Goal: Task Accomplishment & Management: Manage account settings

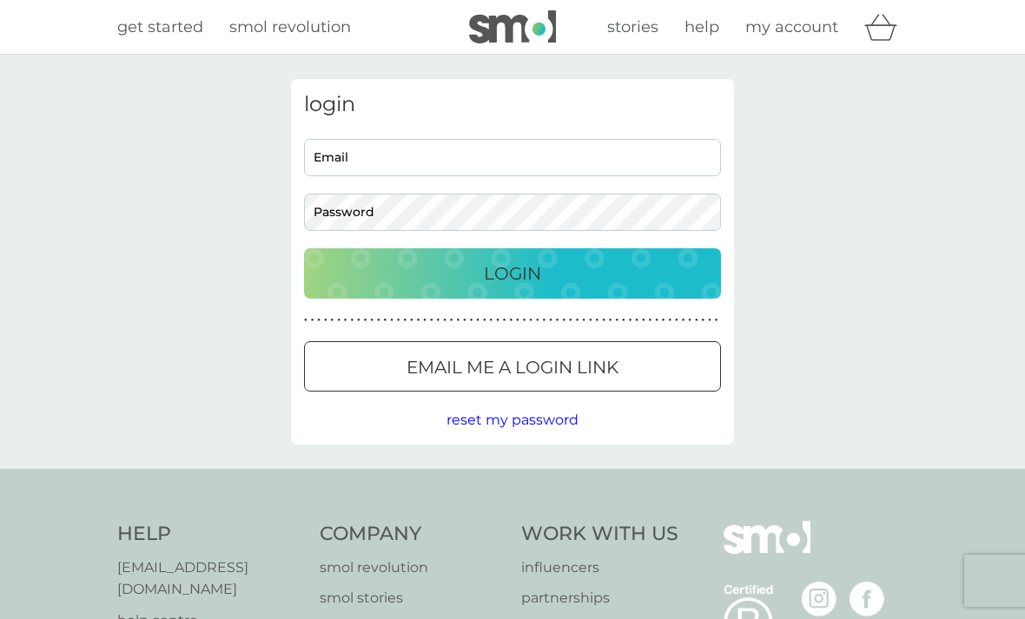
click at [373, 139] on input "Email" at bounding box center [512, 157] width 417 height 37
type input "[EMAIL_ADDRESS][DOMAIN_NAME]"
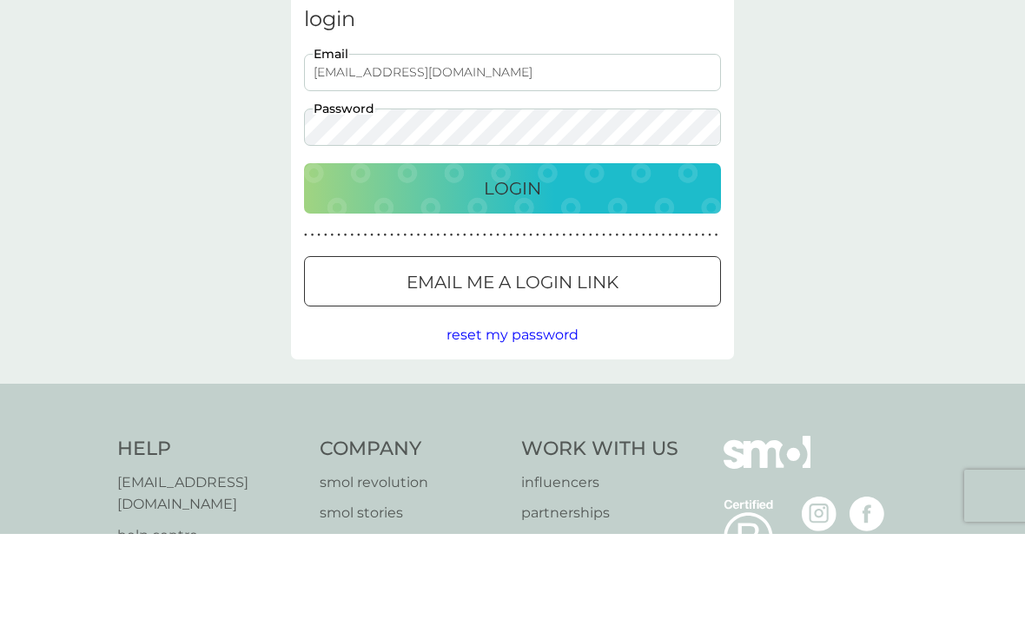
click at [458, 260] on div "Login" at bounding box center [512, 274] width 382 height 28
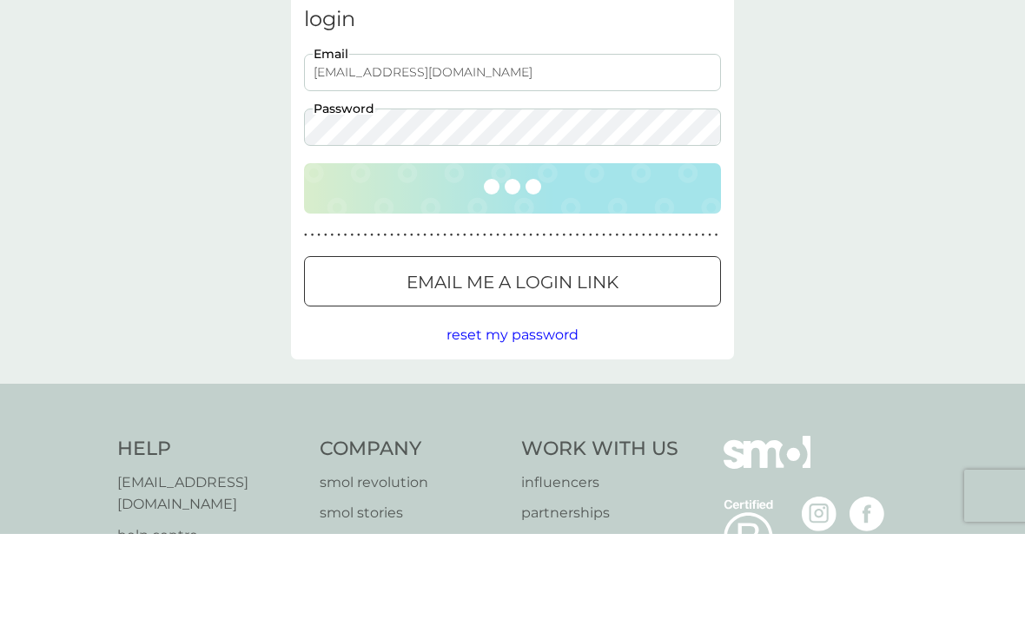
scroll to position [85, 0]
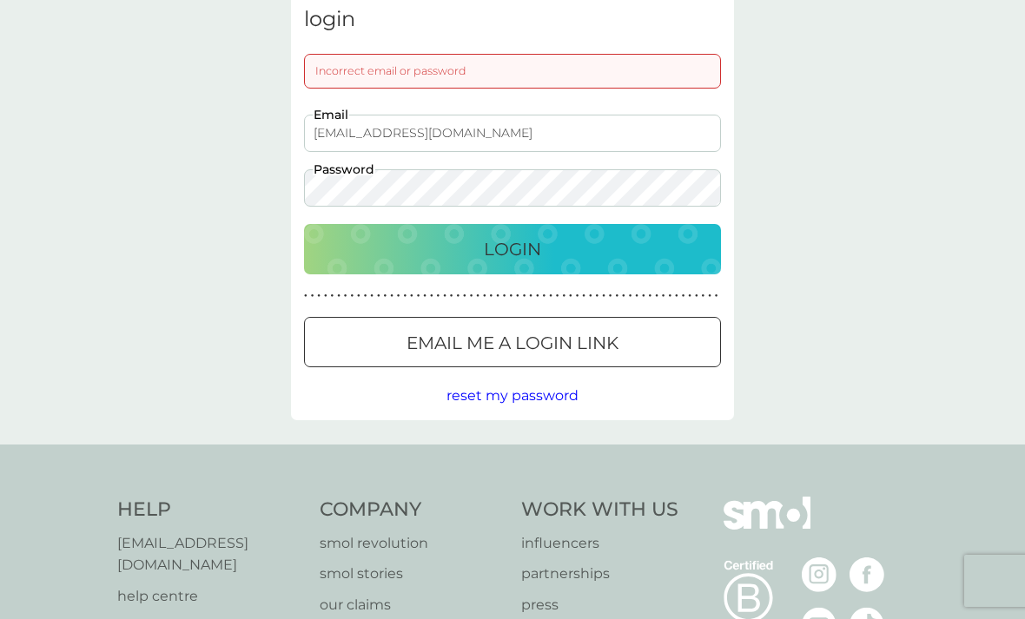
click at [465, 391] on span "reset my password" at bounding box center [512, 395] width 132 height 16
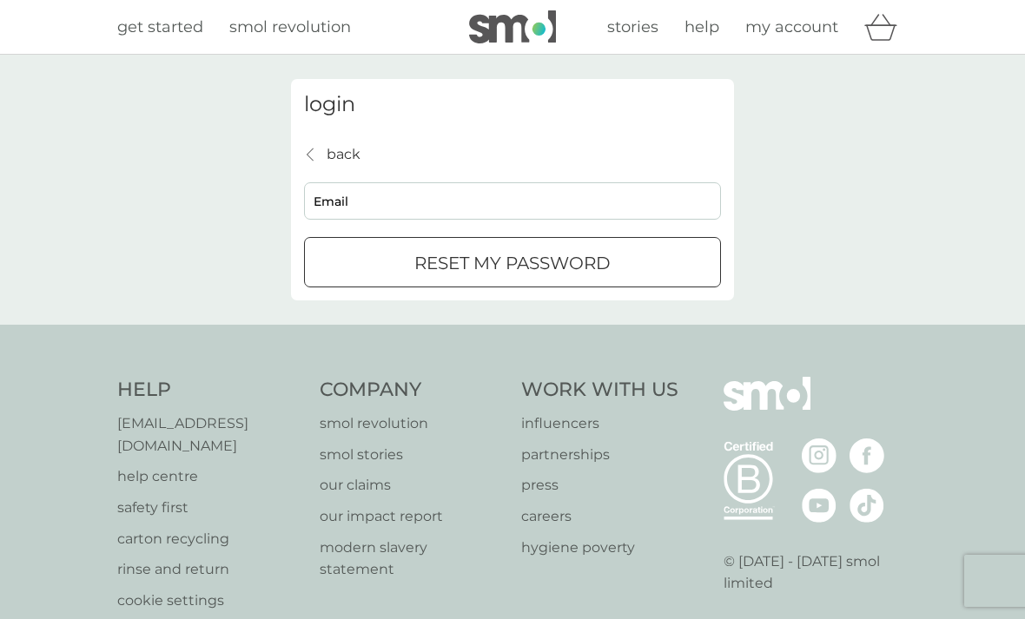
scroll to position [91, 0]
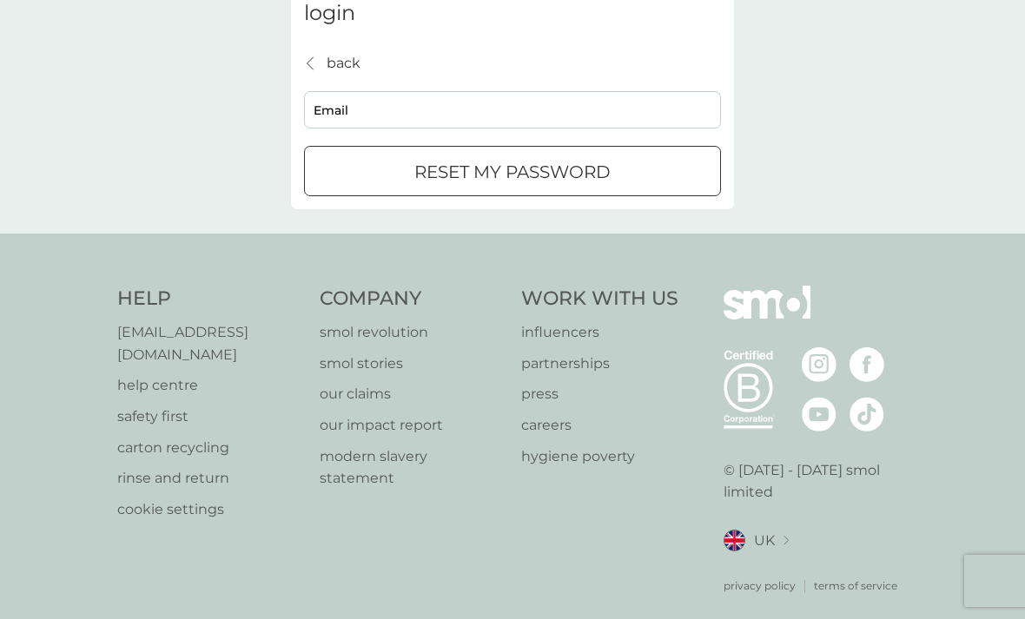
click at [348, 109] on input "Email" at bounding box center [512, 109] width 417 height 37
type input "[EMAIL_ADDRESS][DOMAIN_NAME]"
click at [415, 173] on p "reset my password" at bounding box center [512, 172] width 196 height 28
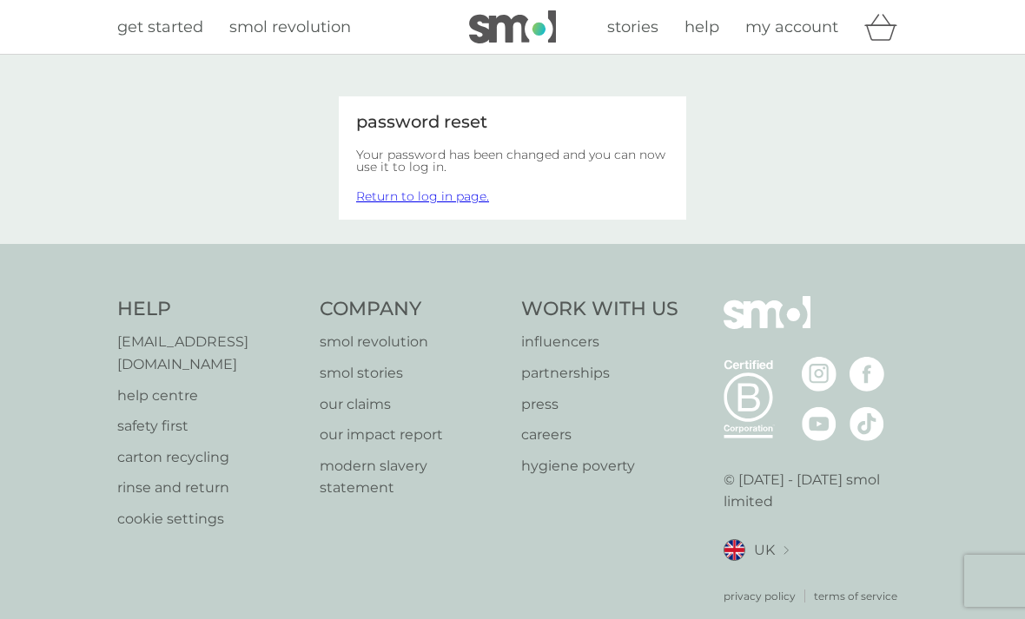
click at [382, 202] on link "Return to log in page." at bounding box center [422, 196] width 133 height 16
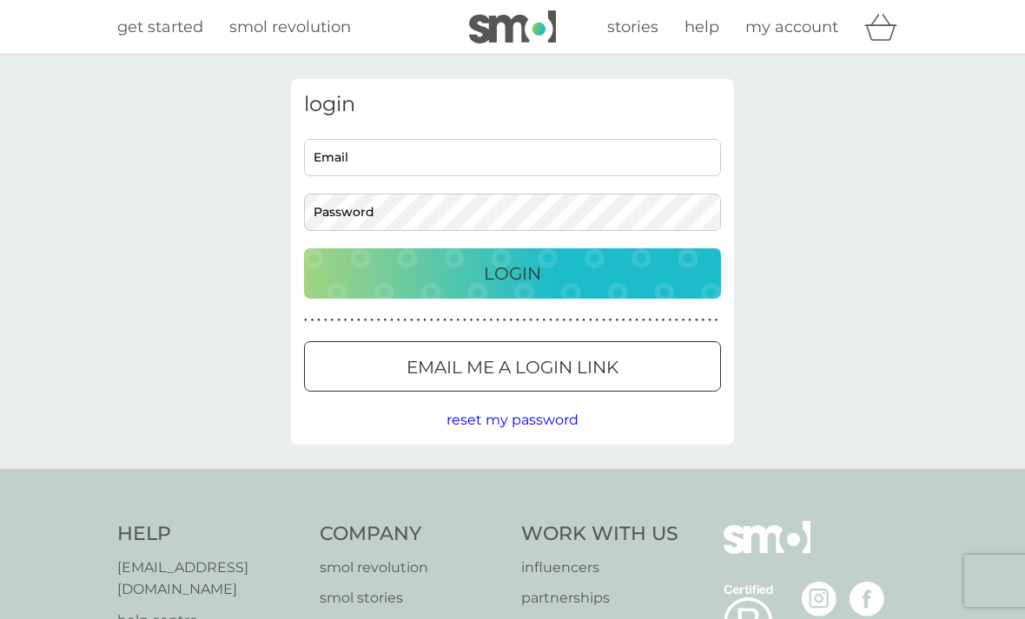
scroll to position [1, 0]
click at [320, 149] on input "Email" at bounding box center [512, 156] width 417 height 37
type input "wilsonllyns@aol.com"
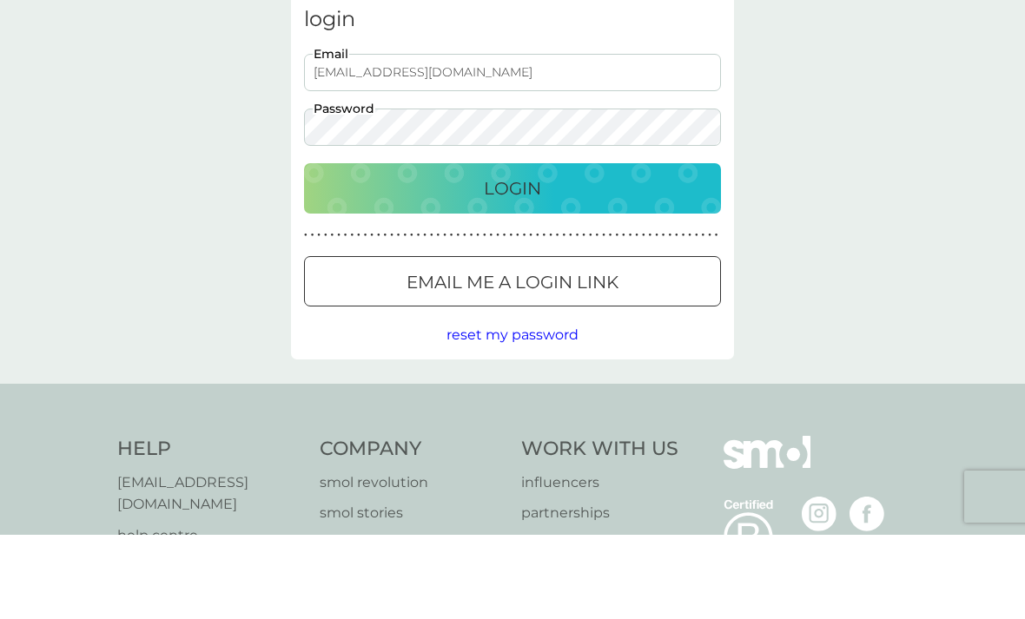
click at [372, 259] on div "Login" at bounding box center [512, 273] width 382 height 28
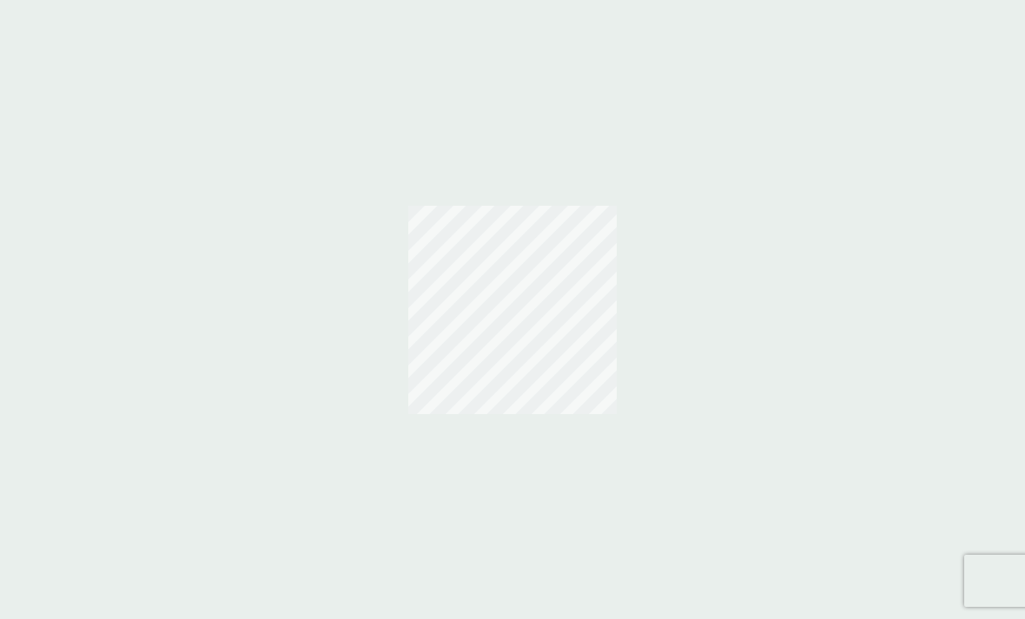
scroll to position [56, 0]
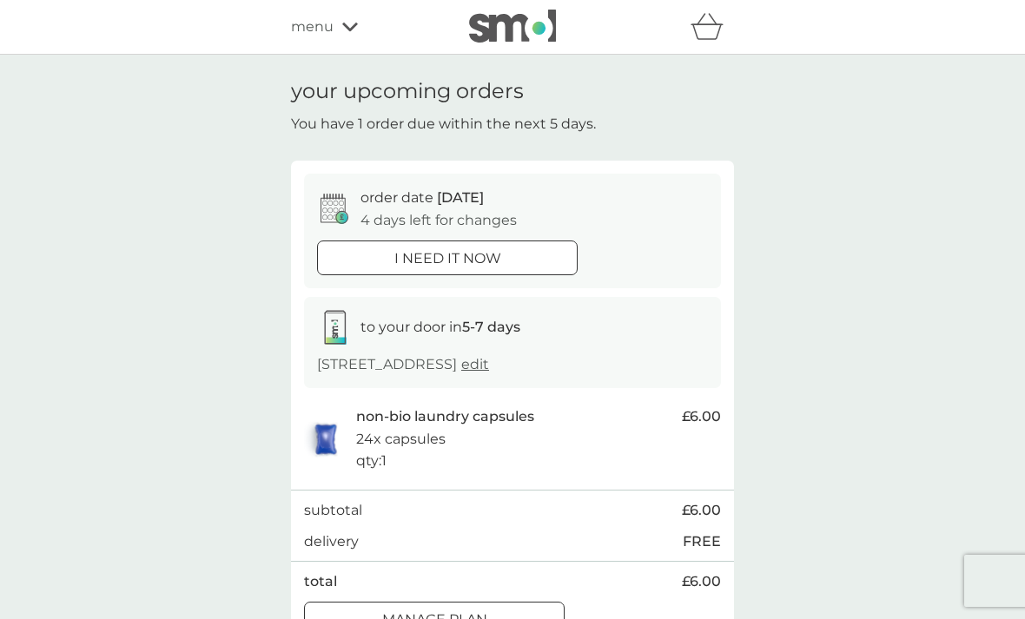
click at [361, 266] on div "i need it now" at bounding box center [447, 258] width 259 height 23
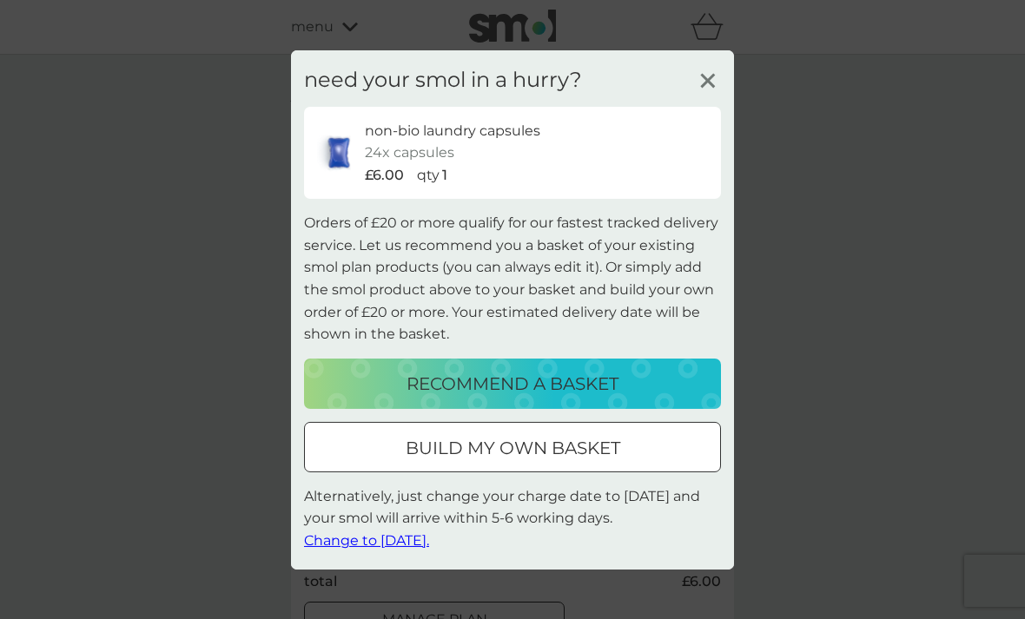
click at [374, 434] on div "build my own basket" at bounding box center [512, 448] width 415 height 28
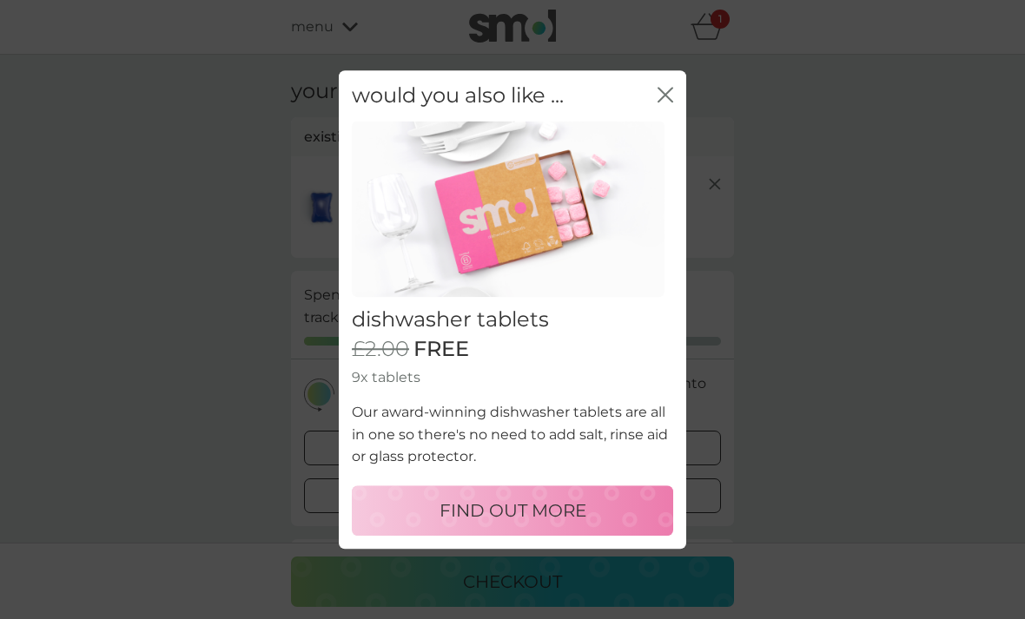
click at [667, 105] on button "close" at bounding box center [665, 96] width 16 height 18
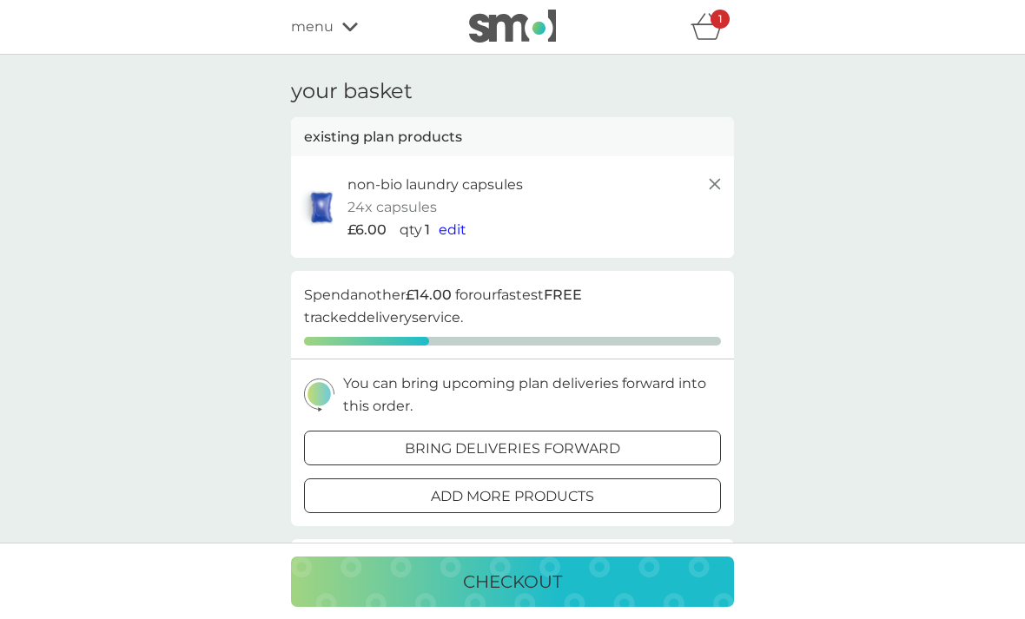
click at [368, 438] on div "bring deliveries forward" at bounding box center [512, 449] width 415 height 23
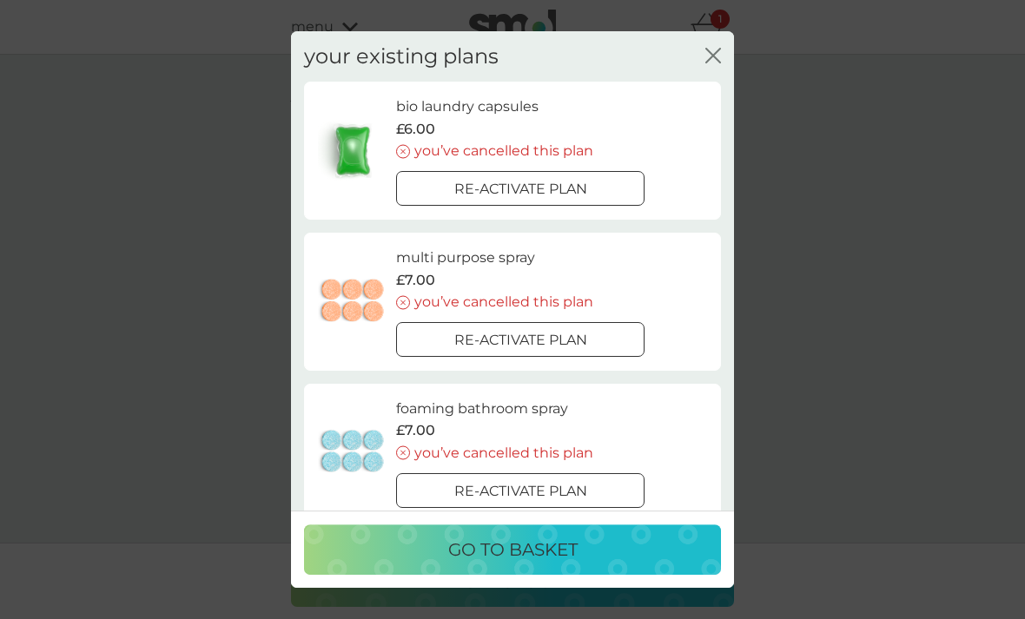
click at [324, 0] on html "refer a friend & you BOTH save smol impact smol shop your smol plans your upcom…" at bounding box center [512, 0] width 1025 height 0
click at [344, 0] on html "refer a friend & you BOTH save smol impact smol shop your smol plans your upcom…" at bounding box center [512, 0] width 1025 height 0
click at [501, 0] on html "refer a friend & you BOTH save smol impact smol shop your smol plans your upcom…" at bounding box center [512, 0] width 1025 height 0
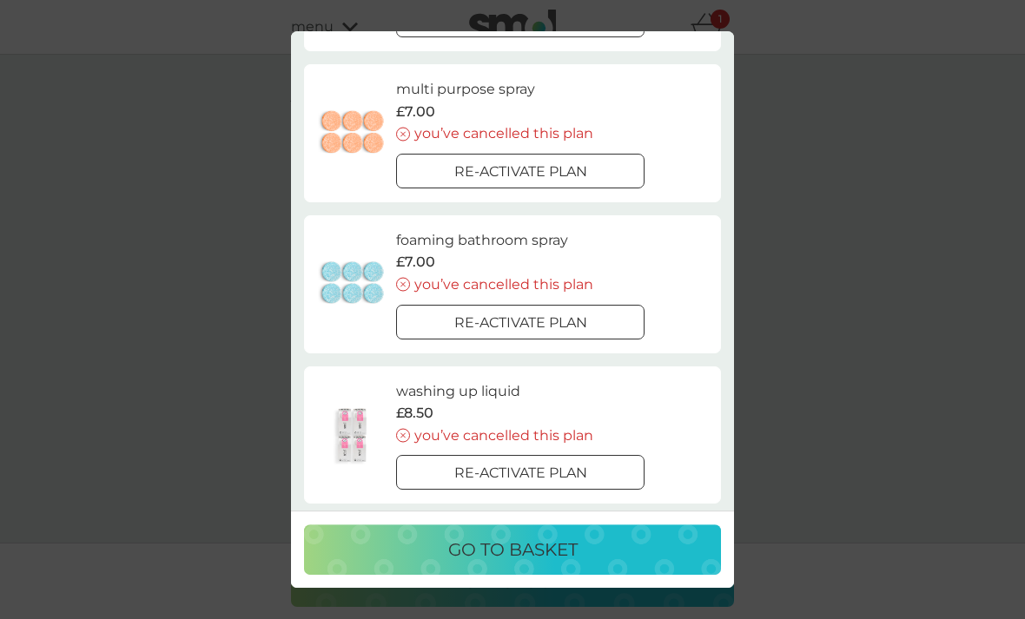
scroll to position [168, 0]
click at [495, 0] on html "refer a friend & you BOTH save smol impact smol shop your smol plans your upcom…" at bounding box center [512, 0] width 1025 height 0
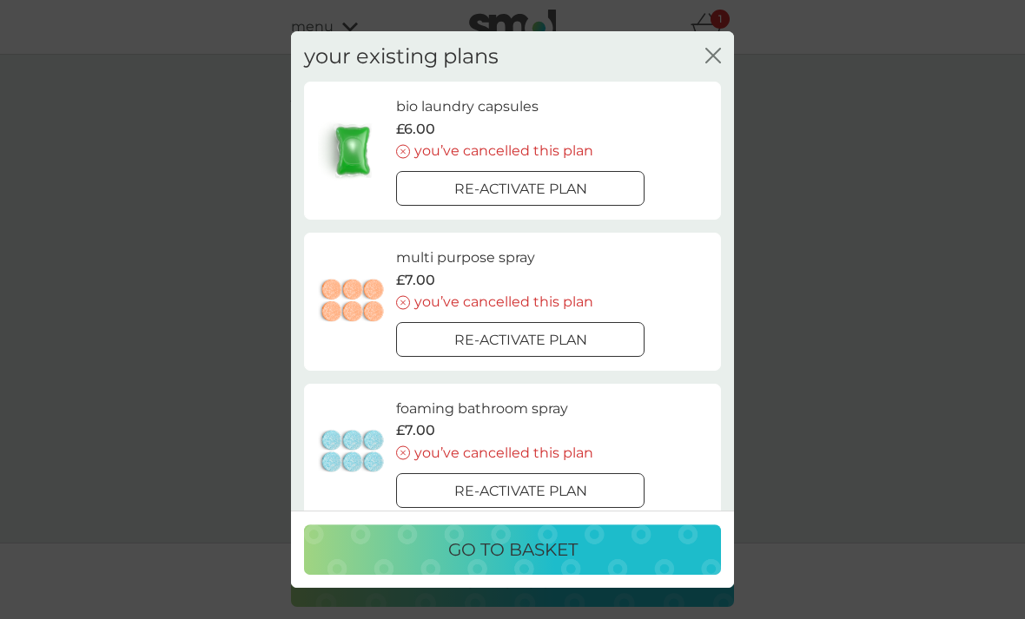
scroll to position [0, 0]
click at [728, 82] on div "your existing plans close bio laundry capsules £6.00 you’ve cancelled this plan…" at bounding box center [512, 271] width 443 height 480
click at [719, 82] on div "bio laundry capsules £6.00 you’ve cancelled this plan Re-activate plan" at bounding box center [512, 151] width 417 height 138
click at [705, 96] on div "bio laundry capsules £6.00 you’ve cancelled this plan Re-activate plan" at bounding box center [551, 151] width 311 height 110
click at [713, 82] on div "bio laundry capsules £6.00 you’ve cancelled this plan Re-activate plan" at bounding box center [512, 151] width 417 height 138
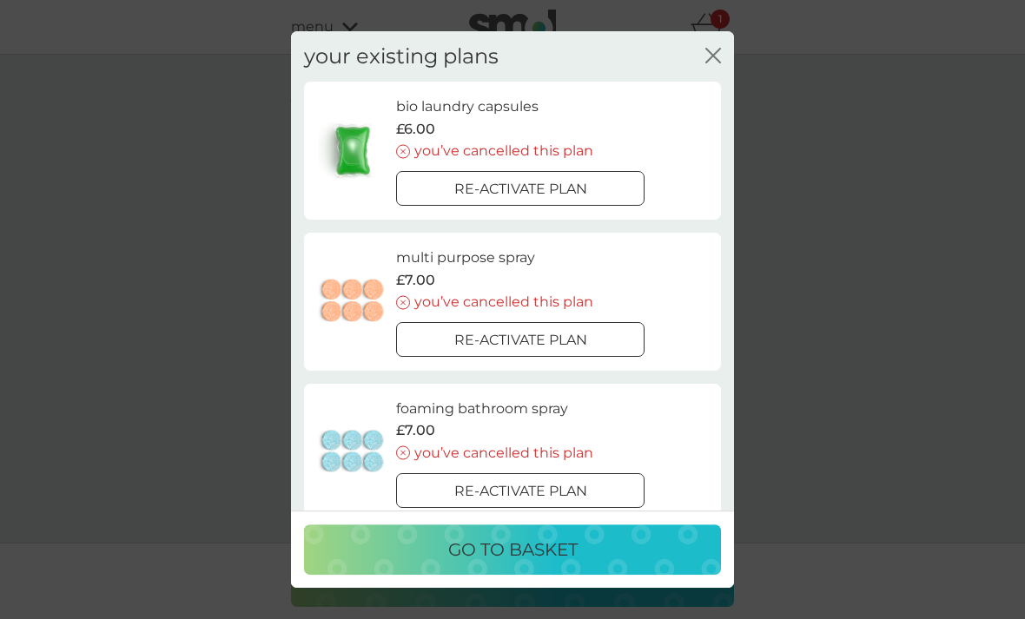
click at [713, 85] on div "bio laundry capsules £6.00 you’ve cancelled this plan Re-activate plan" at bounding box center [512, 151] width 417 height 138
click at [665, 0] on html "refer a friend & you BOTH save smol impact smol shop your smol plans your upcom…" at bounding box center [512, 0] width 1025 height 0
click at [664, 0] on html "refer a friend & you BOTH save smol impact smol shop your smol plans your upcom…" at bounding box center [512, 0] width 1025 height 0
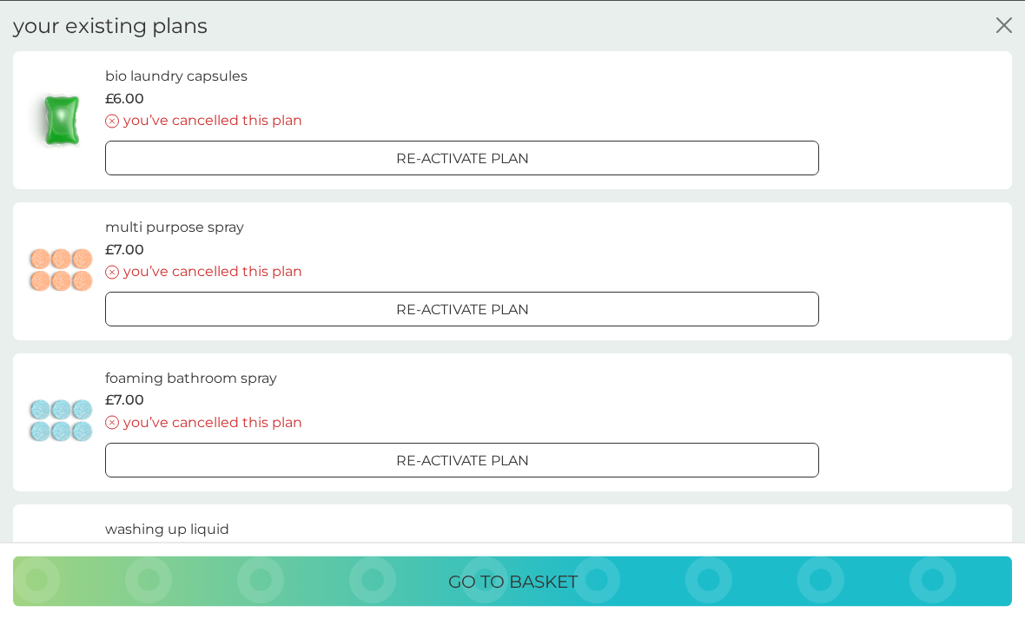
scroll to position [22, 0]
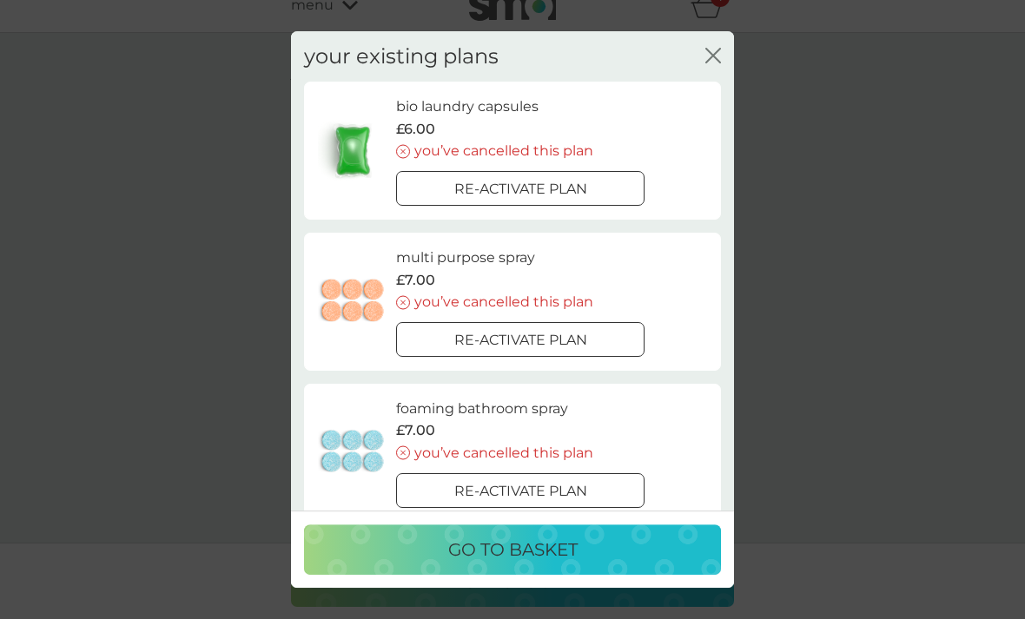
click at [719, 48] on icon "close" at bounding box center [713, 56] width 16 height 16
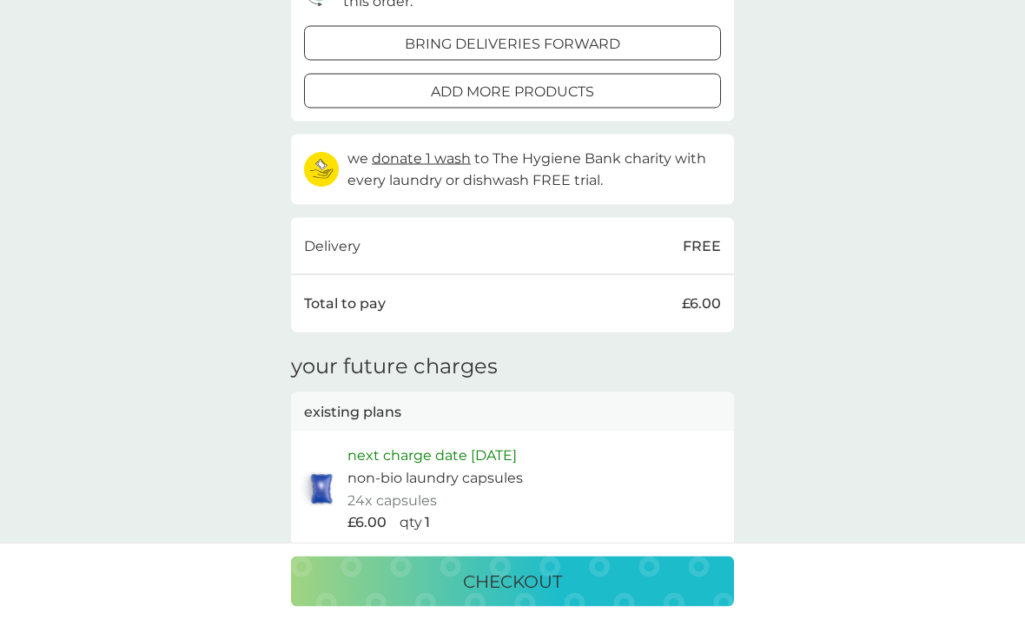
scroll to position [406, 0]
click at [371, 488] on p "24x capsules" at bounding box center [391, 499] width 89 height 23
click at [342, 468] on img at bounding box center [321, 488] width 43 height 40
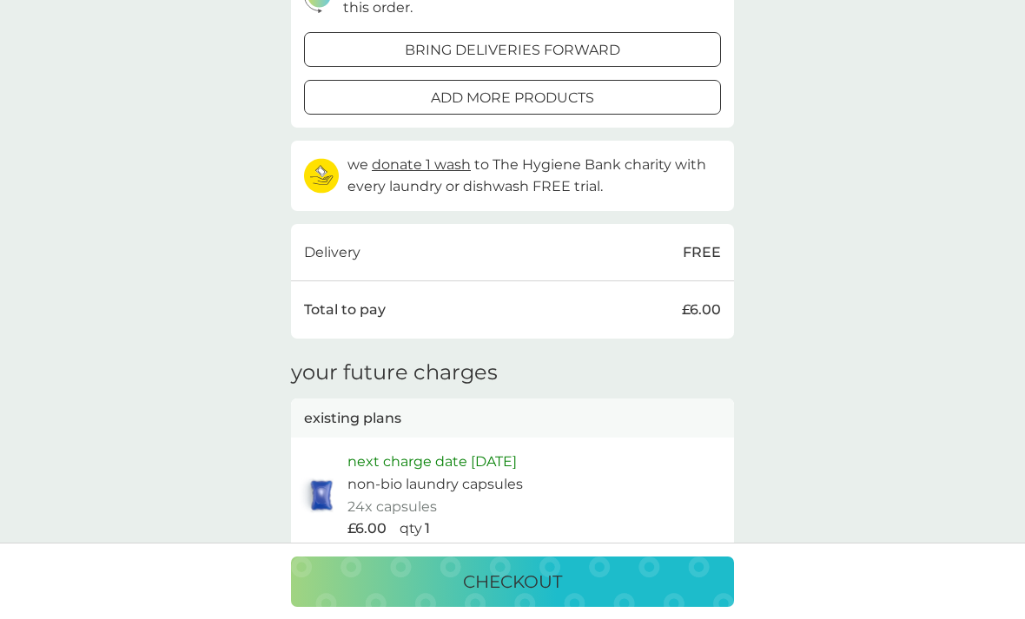
scroll to position [389, 0]
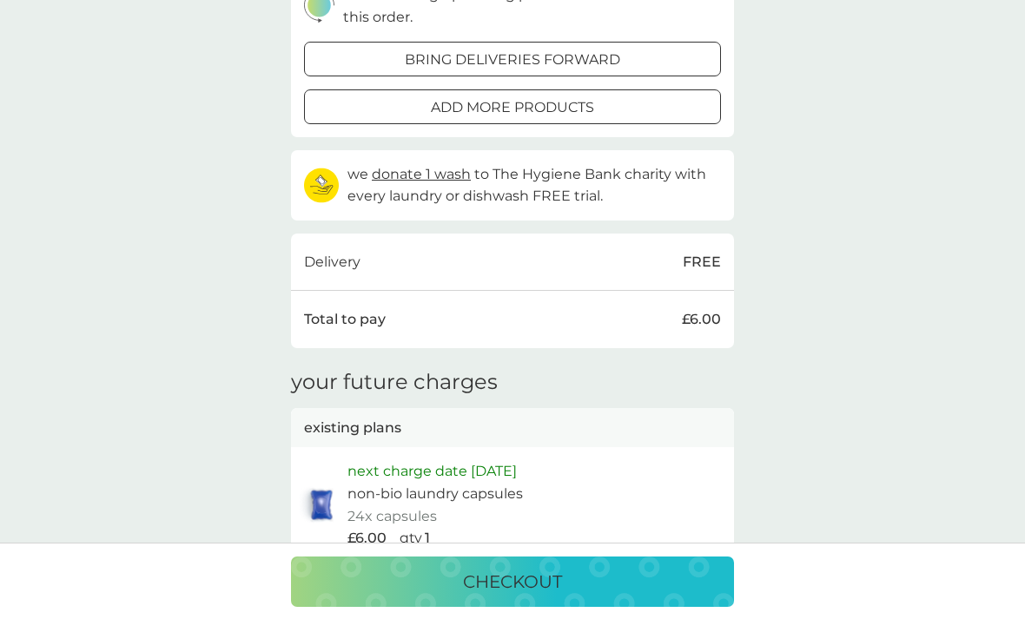
click at [463, 596] on p "checkout" at bounding box center [512, 582] width 99 height 28
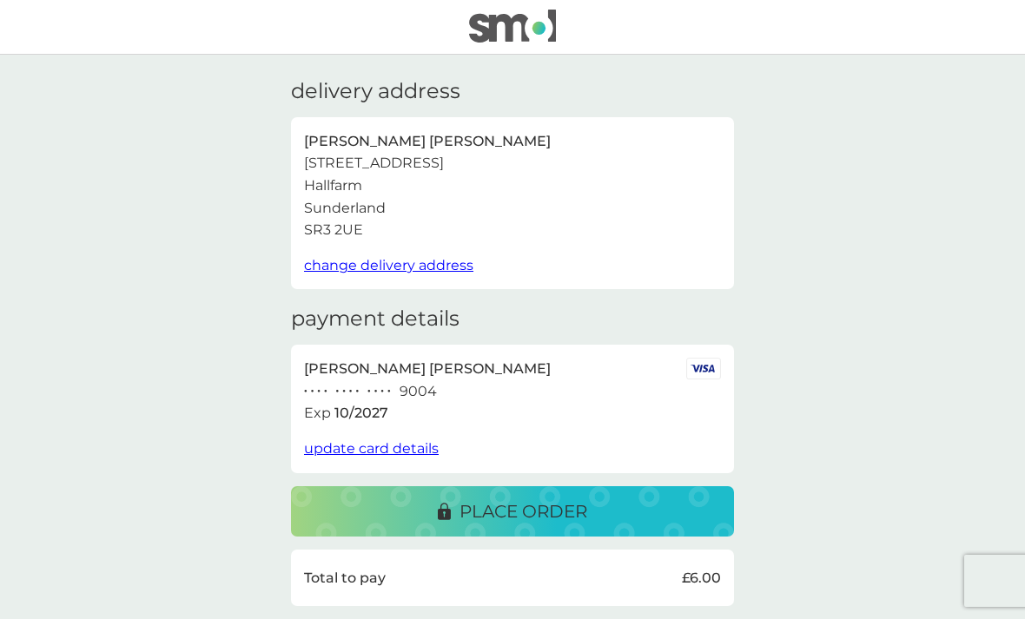
click at [336, 445] on span "update card details" at bounding box center [371, 448] width 135 height 16
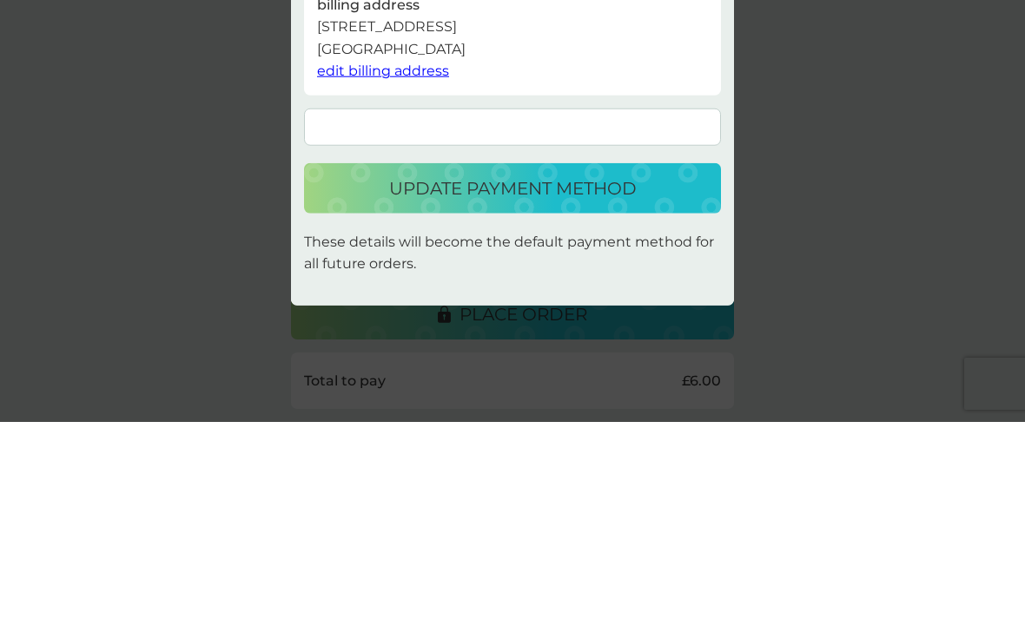
click at [421, 360] on button "update payment method" at bounding box center [512, 385] width 417 height 50
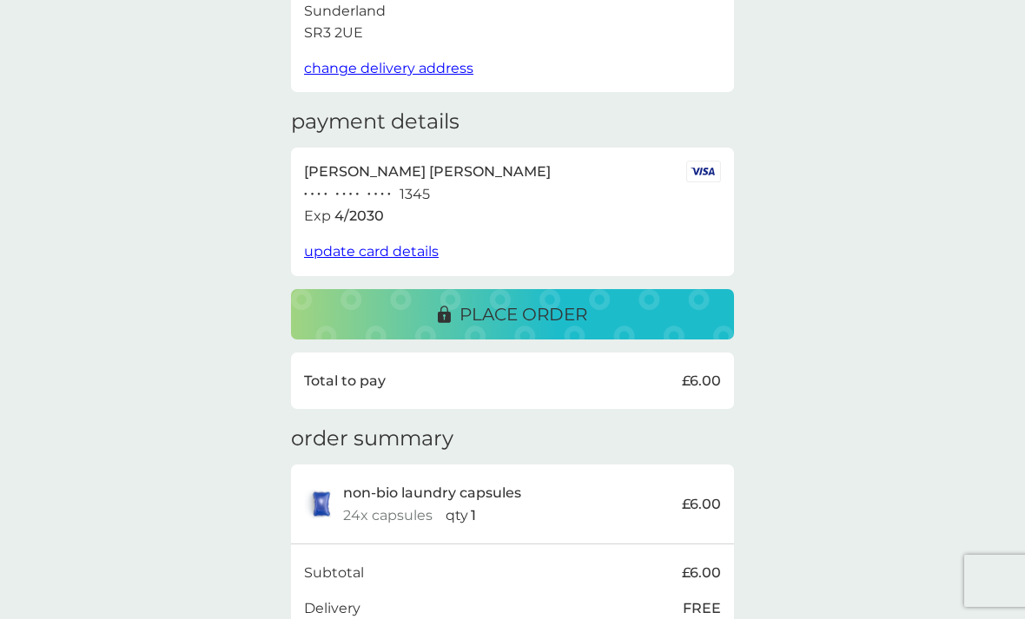
click at [401, 307] on div "place order" at bounding box center [512, 314] width 408 height 28
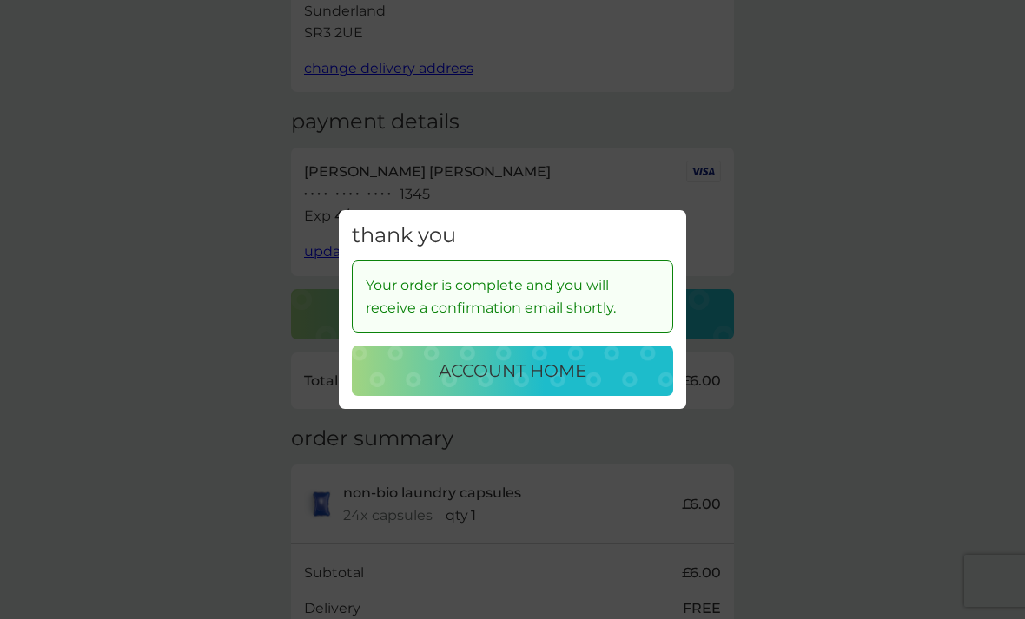
click at [441, 385] on p "account home" at bounding box center [513, 371] width 148 height 28
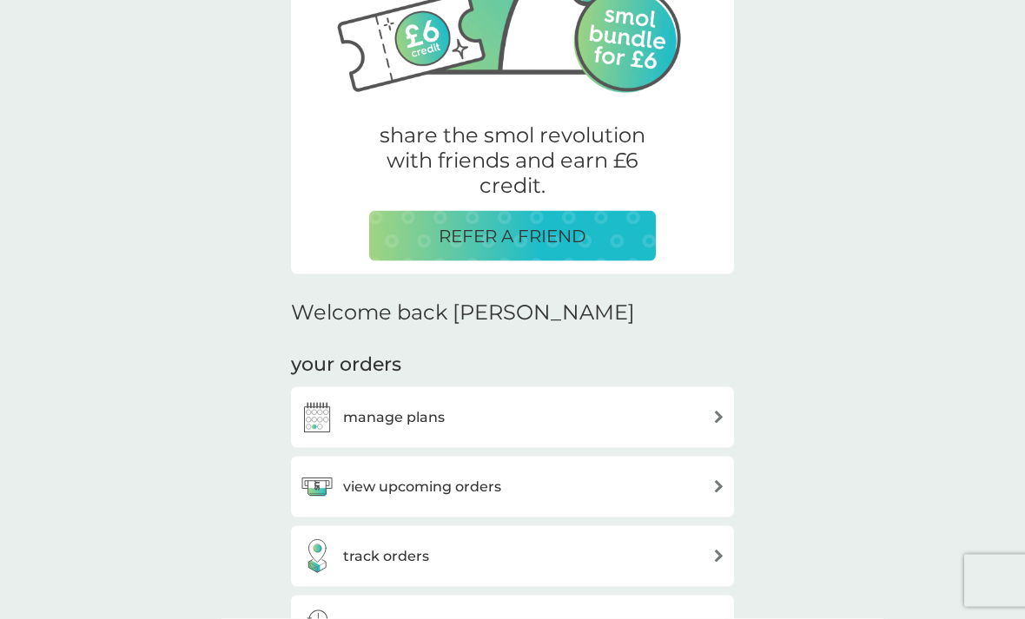
scroll to position [236, 0]
click at [352, 399] on div "manage plans" at bounding box center [372, 416] width 145 height 35
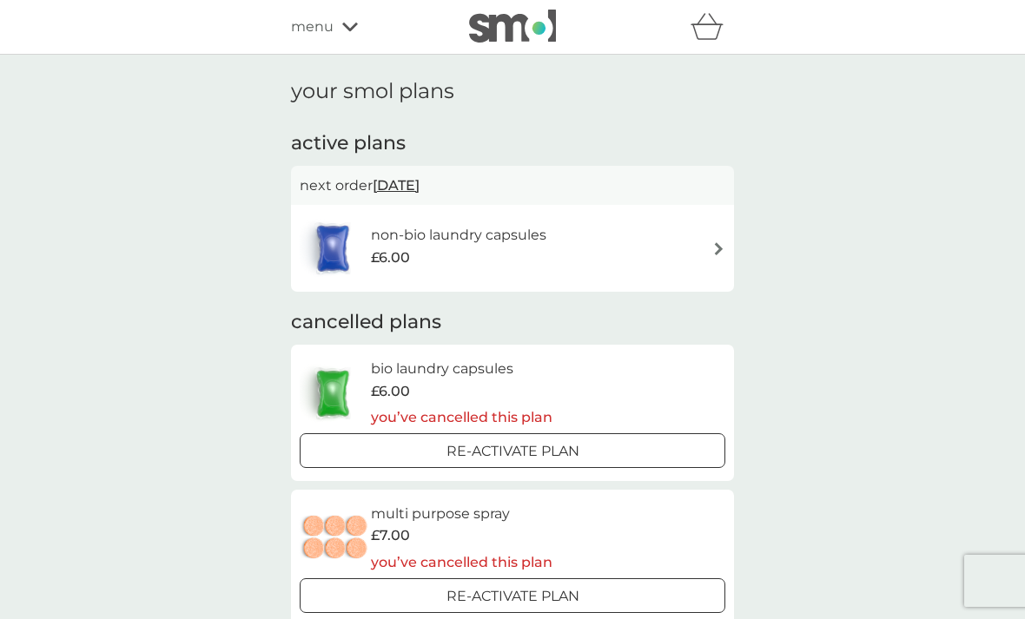
click at [419, 251] on div "£6.00" at bounding box center [458, 258] width 175 height 23
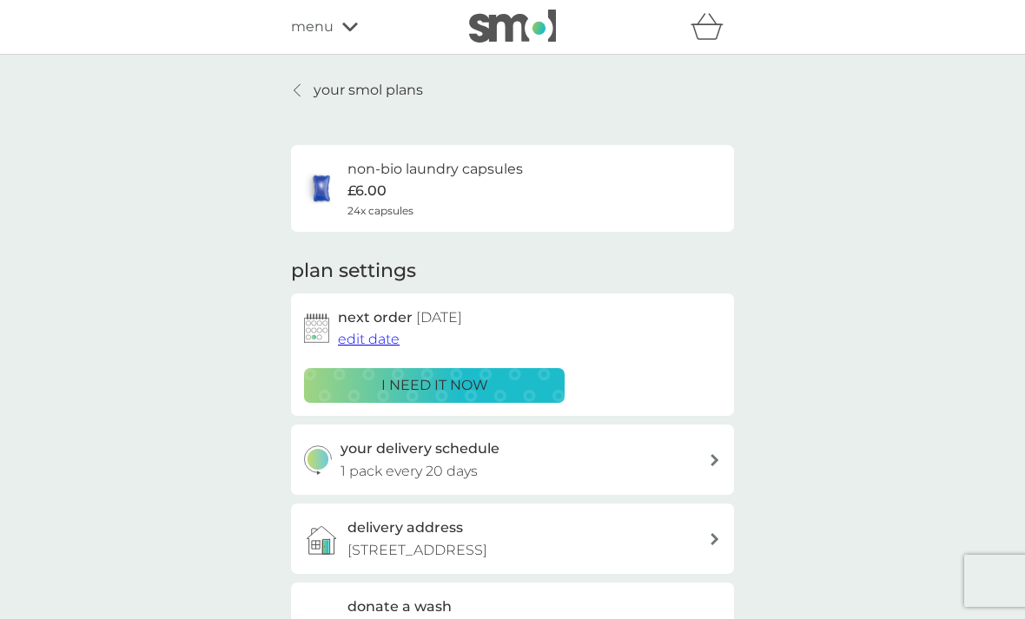
click at [392, 374] on p "i need it now" at bounding box center [434, 385] width 107 height 23
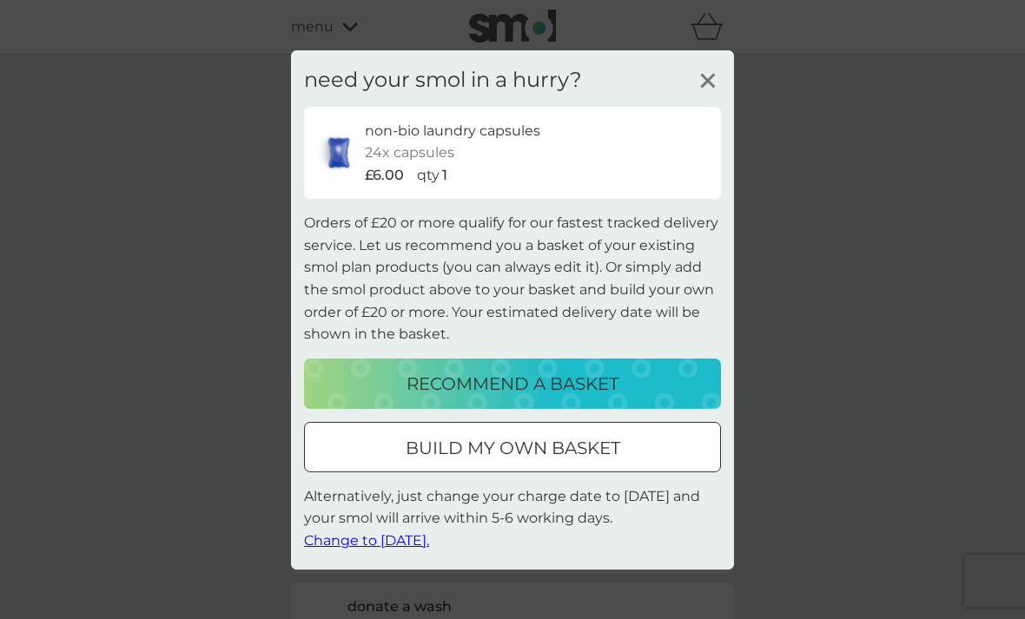
click at [714, 84] on icon at bounding box center [708, 80] width 26 height 26
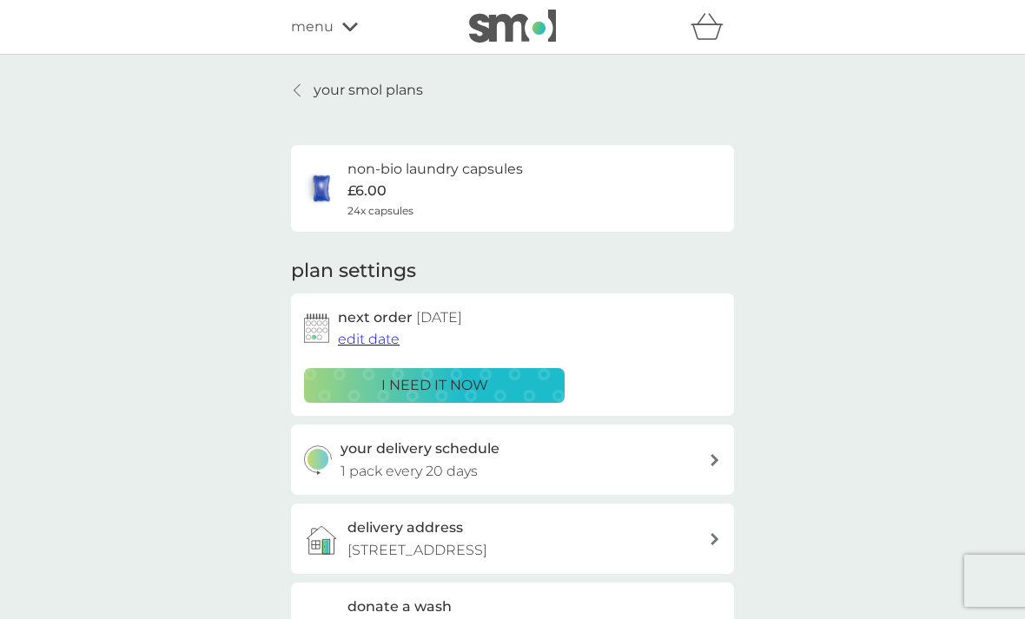
click at [356, 333] on span "edit date" at bounding box center [369, 339] width 62 height 16
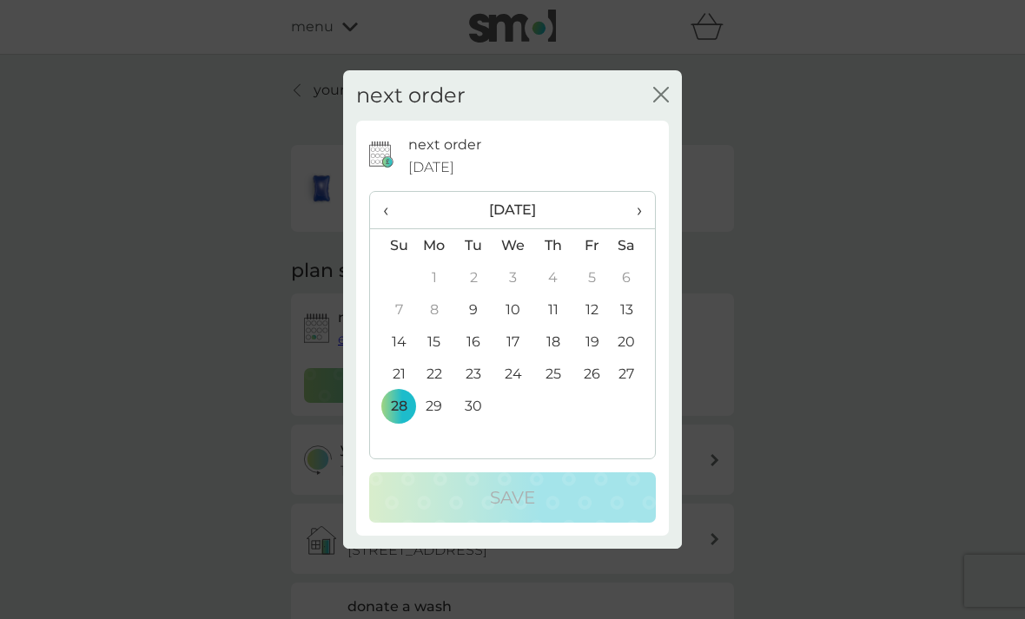
click at [471, 308] on td "9" at bounding box center [473, 310] width 39 height 32
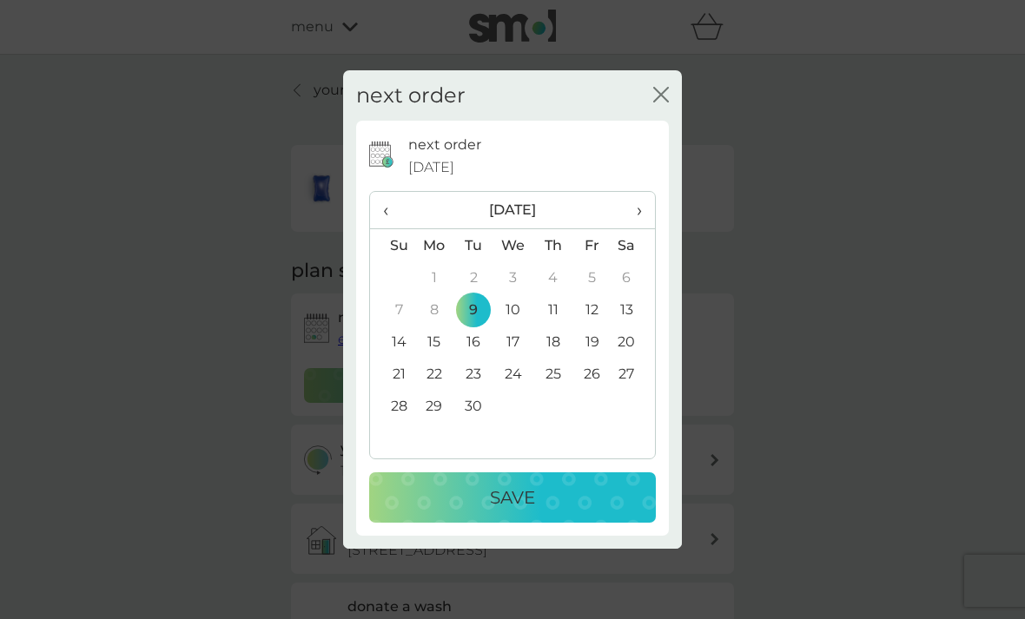
click at [456, 496] on div "Save" at bounding box center [512, 498] width 252 height 28
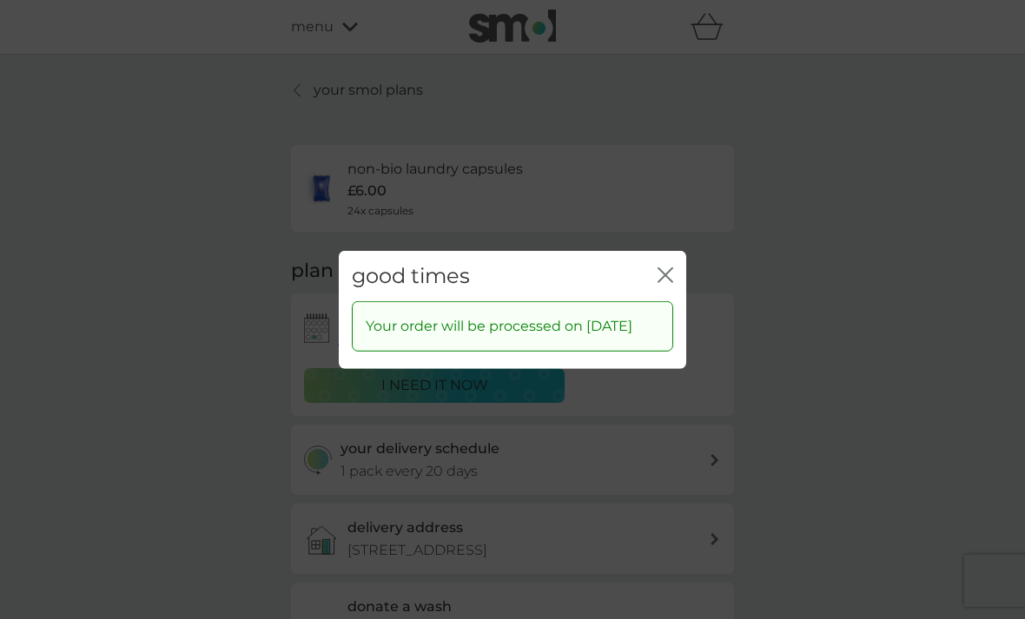
click at [660, 267] on icon "close" at bounding box center [661, 274] width 7 height 14
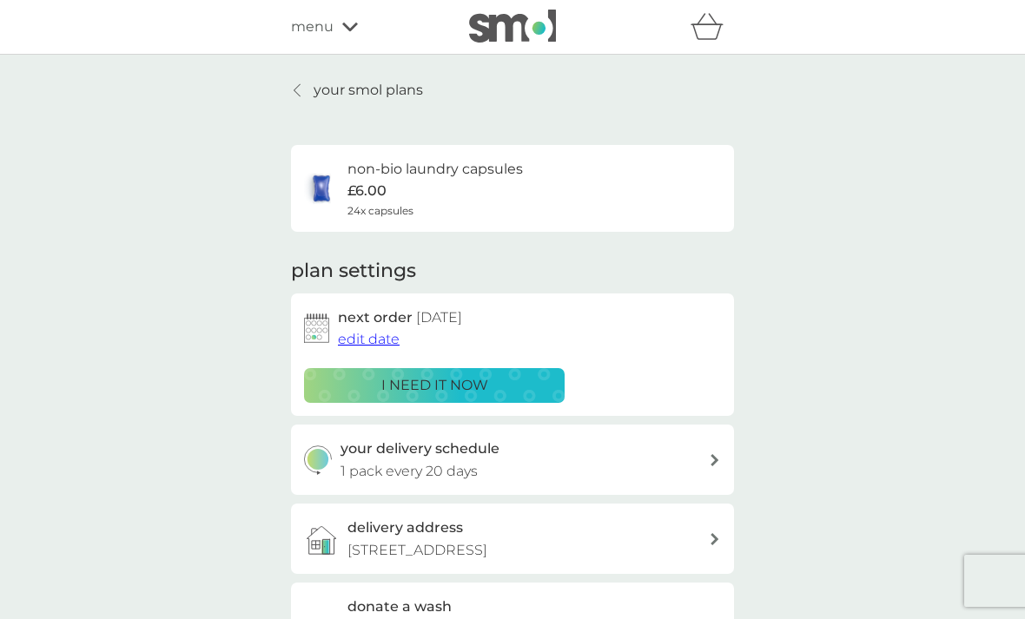
scroll to position [1, 0]
click at [368, 459] on p "1 pack every 20 days" at bounding box center [408, 470] width 137 height 23
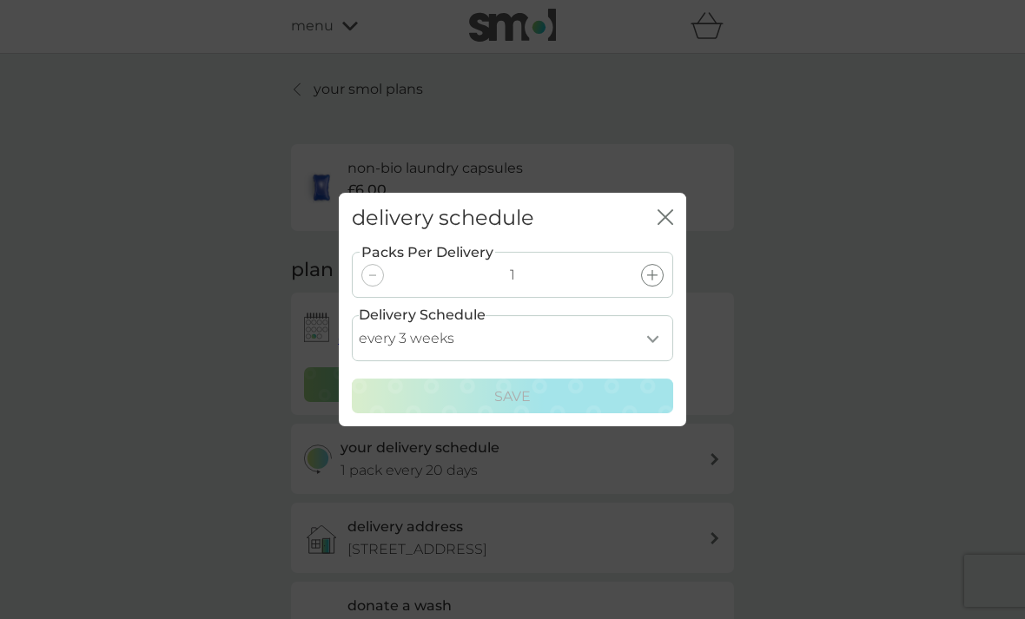
click at [665, 347] on select "every 1 week every 2 weeks every 3 weeks every 4 weeks every 5 weeks every 6 we…" at bounding box center [512, 338] width 321 height 46
select select "14"
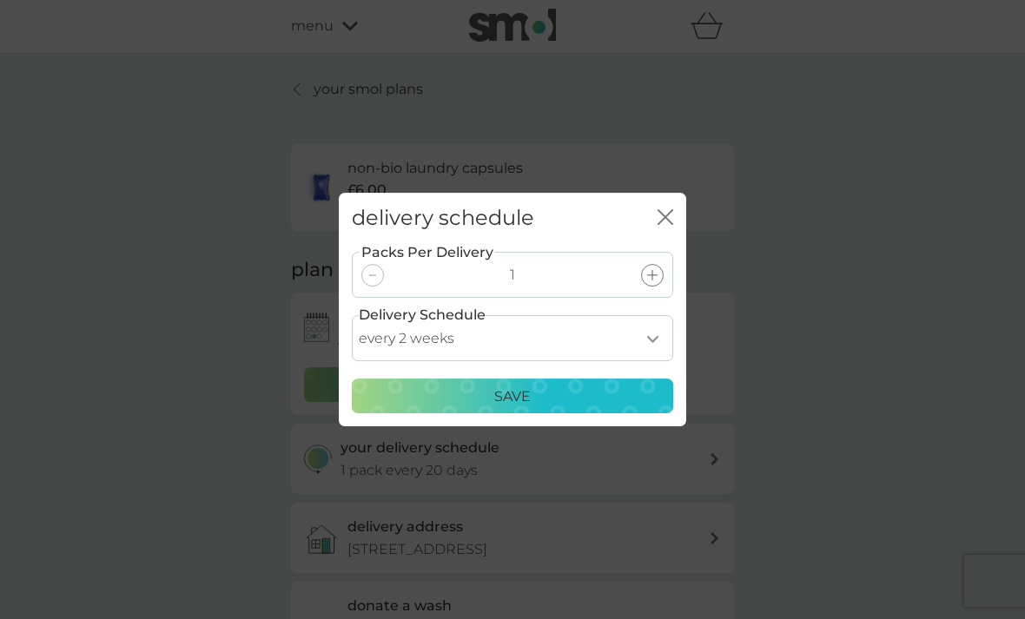
click at [432, 397] on div "Save" at bounding box center [512, 397] width 299 height 23
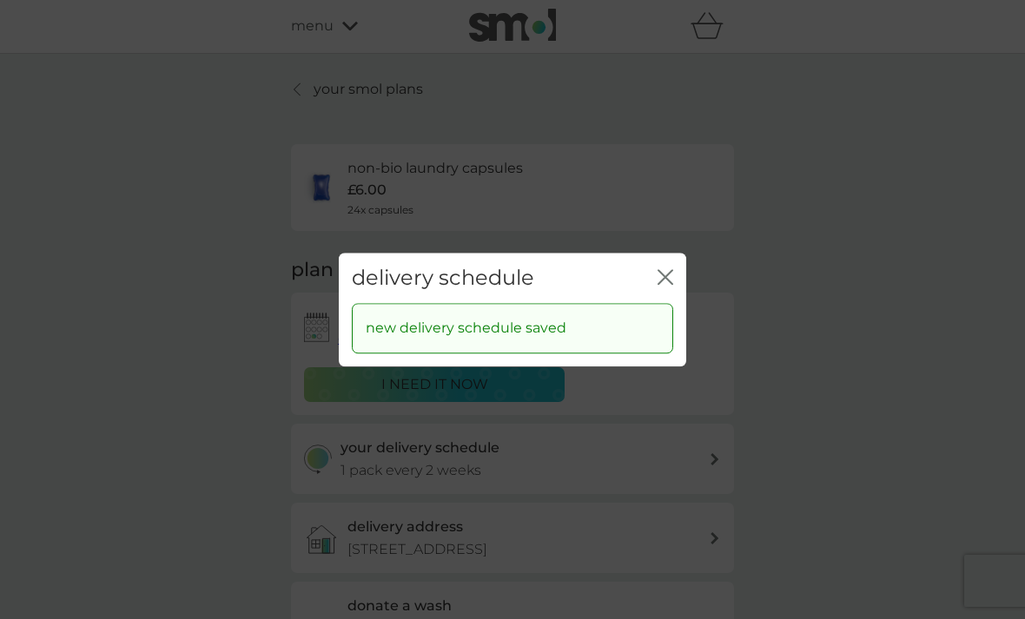
click at [665, 275] on icon "close" at bounding box center [665, 277] width 16 height 16
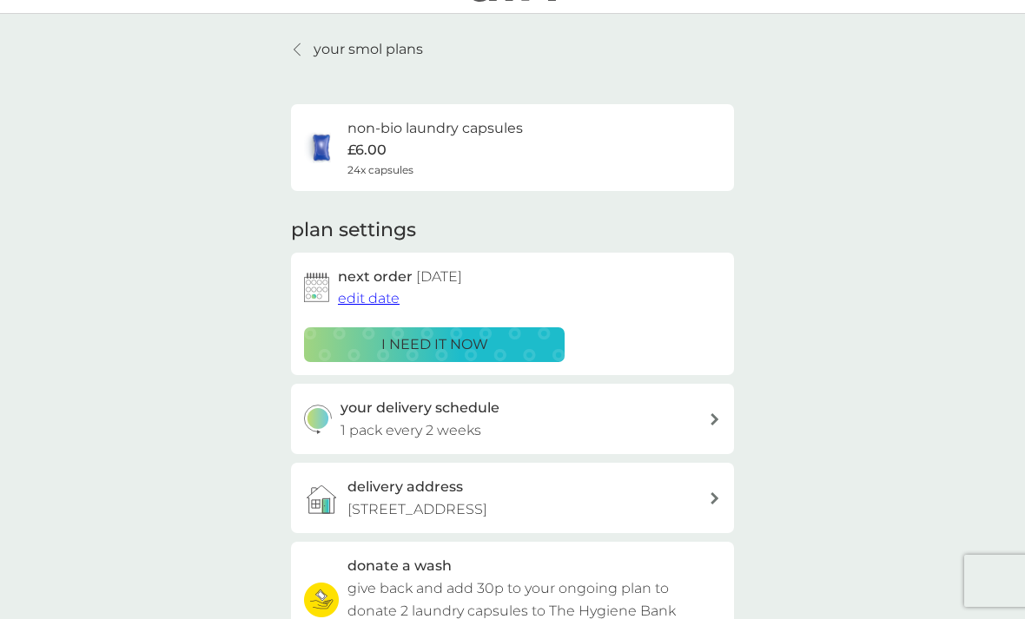
scroll to position [0, 0]
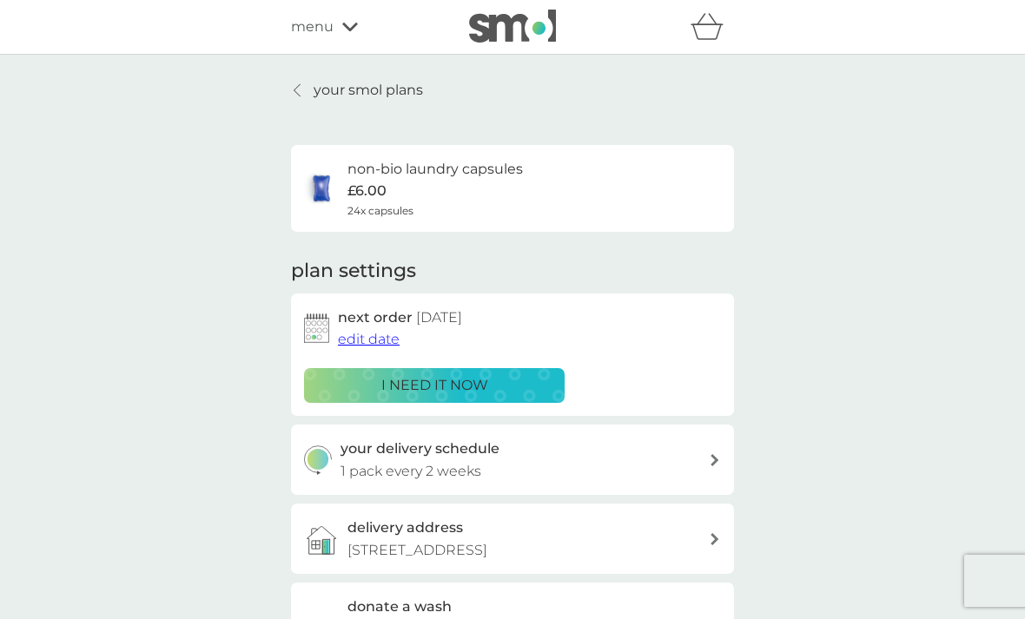
click at [353, 27] on icon at bounding box center [350, 27] width 16 height 9
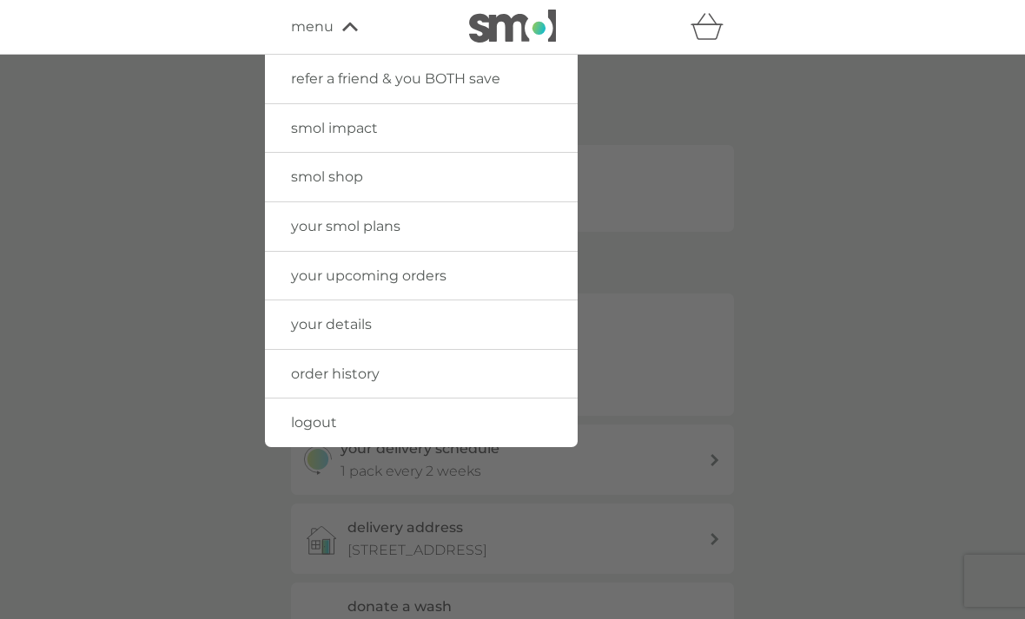
click at [316, 414] on span "logout" at bounding box center [314, 422] width 46 height 16
